Goal: Task Accomplishment & Management: Use online tool/utility

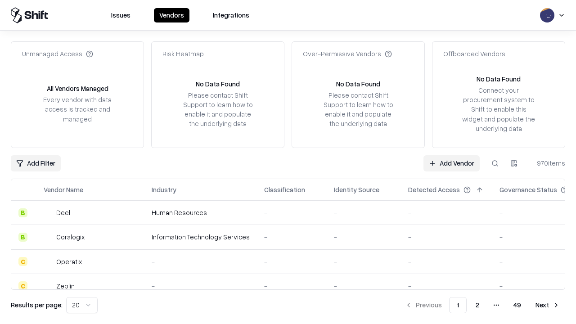
click at [451, 163] on link "Add Vendor" at bounding box center [451, 163] width 56 height 16
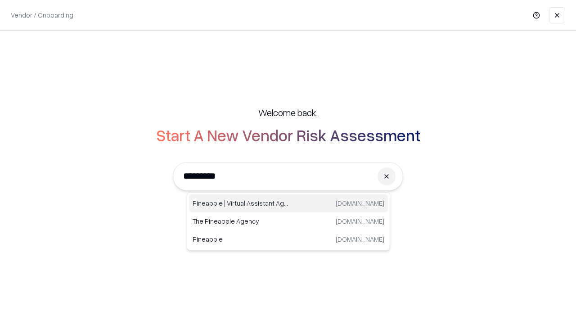
click at [288, 203] on div "Pineapple | Virtual Assistant Agency [DOMAIN_NAME]" at bounding box center [288, 203] width 199 height 18
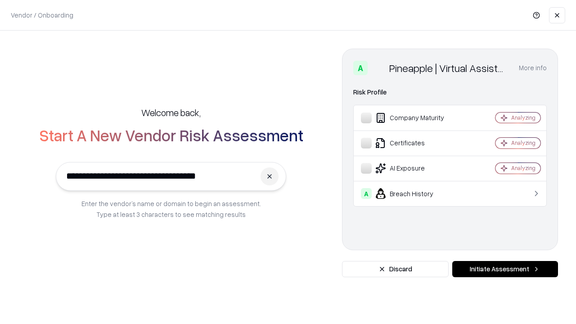
type input "**********"
click at [505, 269] on button "Initiate Assessment" at bounding box center [505, 269] width 106 height 16
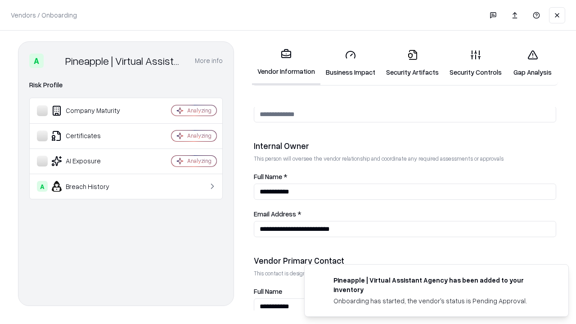
scroll to position [466, 0]
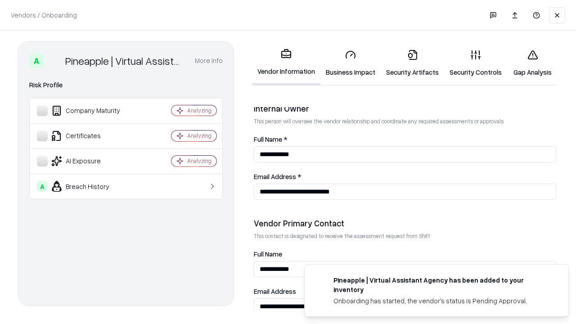
click at [351, 63] on link "Business Impact" at bounding box center [350, 63] width 60 height 42
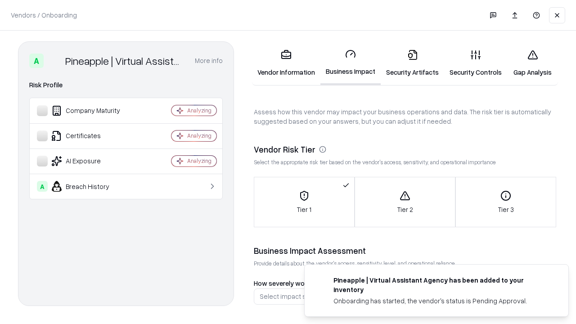
click at [532, 63] on link "Gap Analysis" at bounding box center [532, 63] width 51 height 42
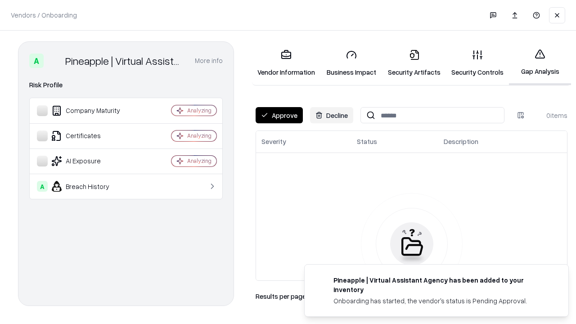
click at [279, 115] on button "Approve" at bounding box center [279, 115] width 47 height 16
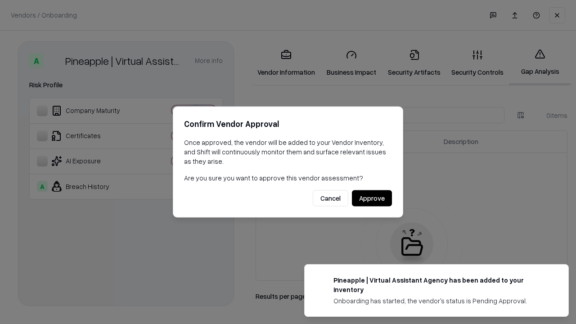
click at [372, 198] on button "Approve" at bounding box center [372, 198] width 40 height 16
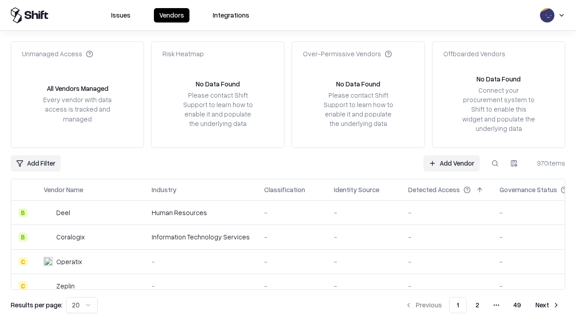
type input "**********"
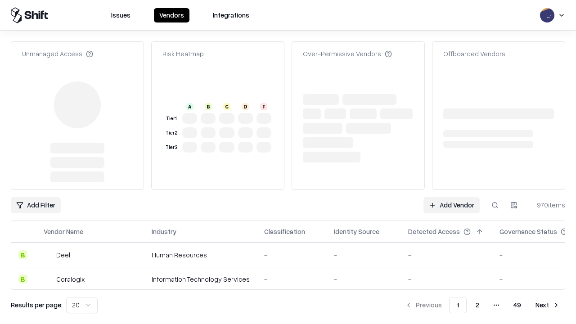
click at [451, 197] on link "Add Vendor" at bounding box center [451, 205] width 56 height 16
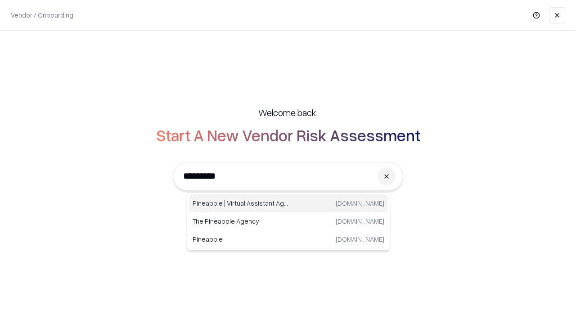
click at [288, 203] on div "Pineapple | Virtual Assistant Agency [DOMAIN_NAME]" at bounding box center [288, 203] width 199 height 18
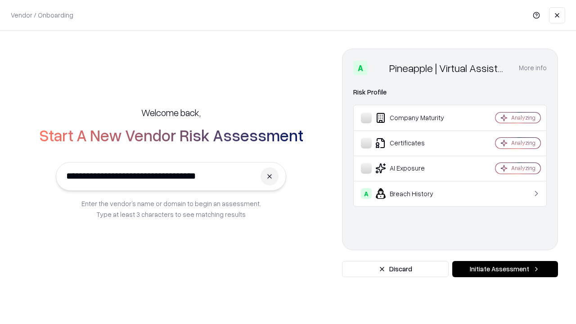
type input "**********"
click at [505, 269] on button "Initiate Assessment" at bounding box center [505, 269] width 106 height 16
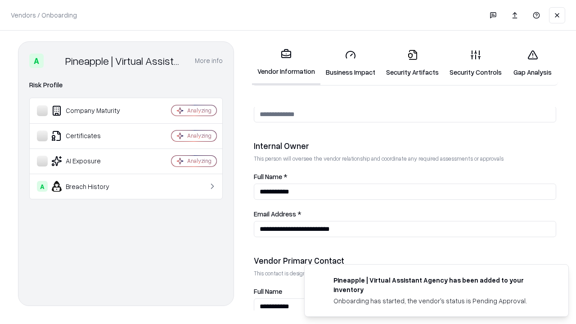
scroll to position [466, 0]
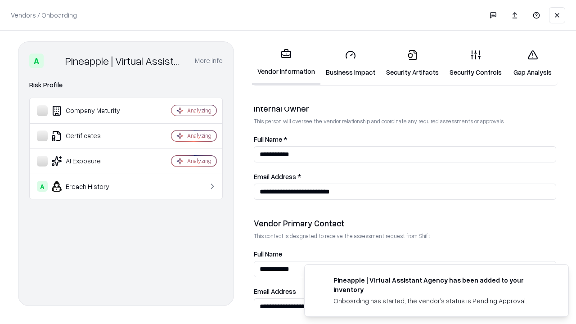
click at [532, 63] on link "Gap Analysis" at bounding box center [532, 63] width 51 height 42
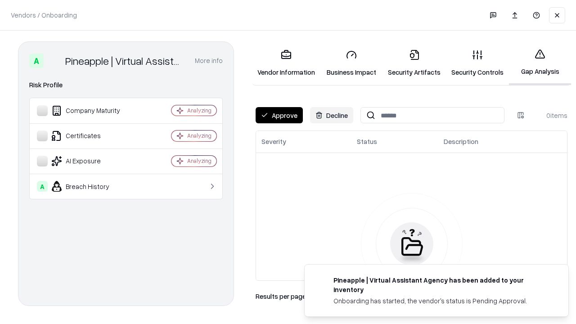
click at [279, 115] on button "Approve" at bounding box center [279, 115] width 47 height 16
